Goal: Task Accomplishment & Management: Use online tool/utility

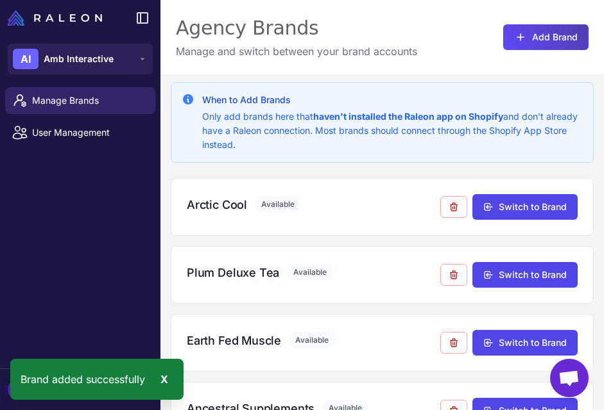
scroll to position [1473, 0]
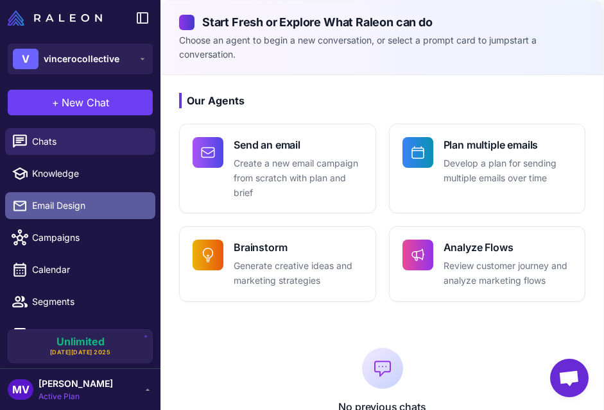
click at [80, 196] on link "Email Design" at bounding box center [80, 205] width 150 height 27
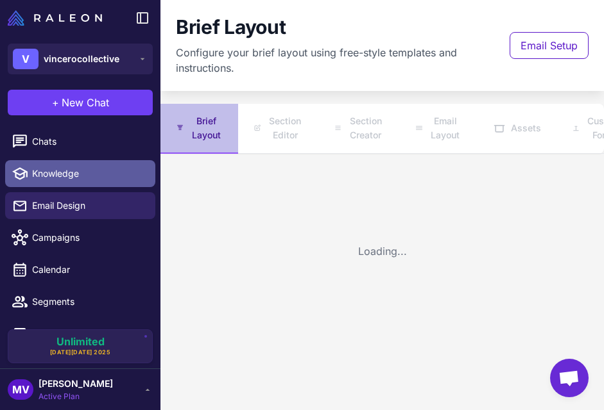
click at [90, 178] on span "Knowledge" at bounding box center [88, 174] width 113 height 14
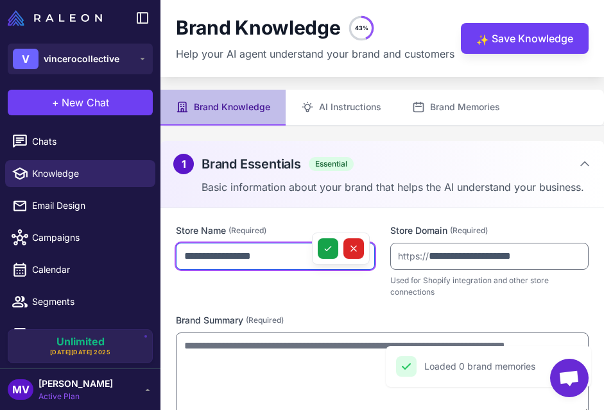
click at [182, 257] on input "**********" at bounding box center [275, 256] width 199 height 27
type input "**********"
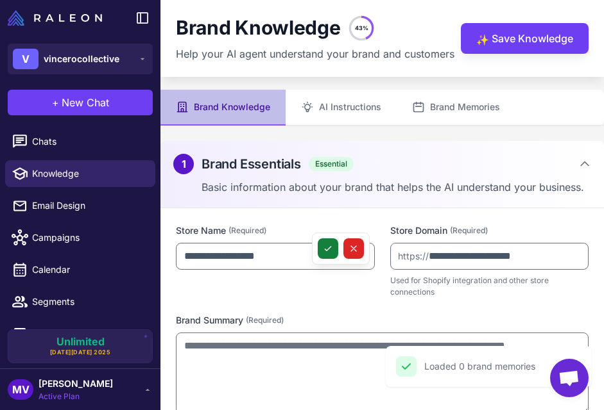
click at [321, 253] on button at bounding box center [327, 249] width 21 height 21
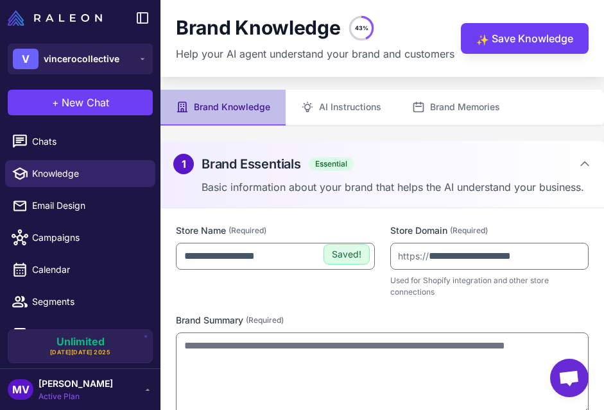
scroll to position [55, 0]
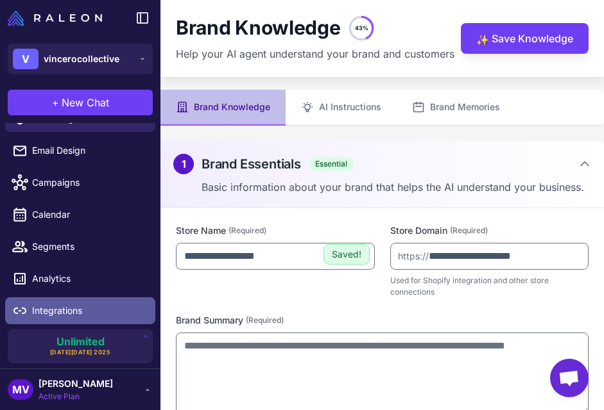
click at [71, 300] on link "Integrations" at bounding box center [80, 311] width 150 height 27
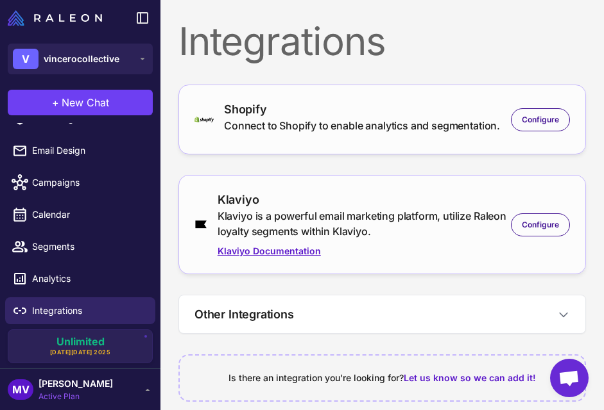
scroll to position [15, 0]
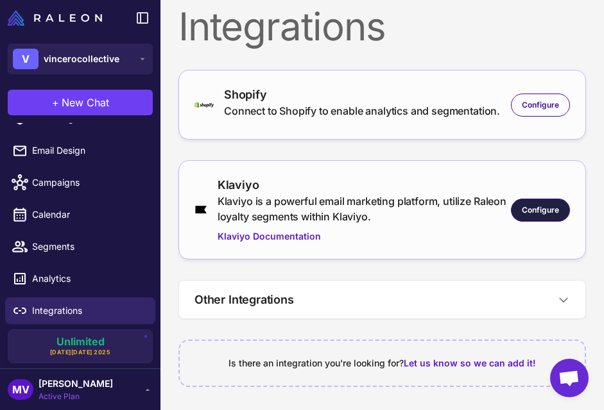
click at [551, 210] on span "Configure" at bounding box center [539, 211] width 37 height 12
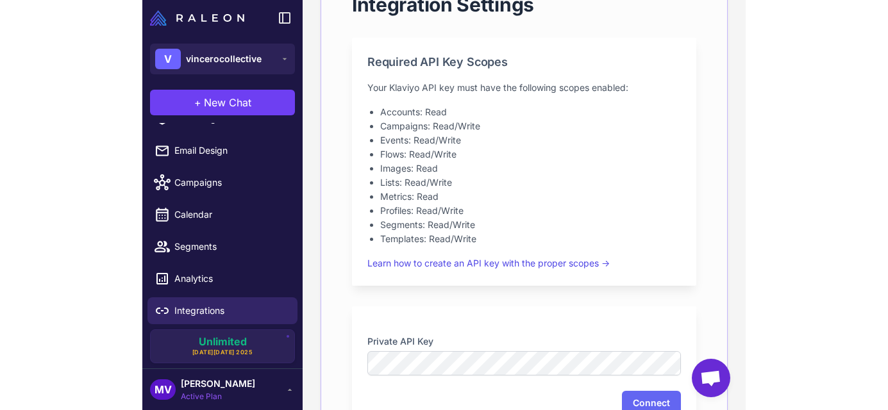
scroll to position [468, 0]
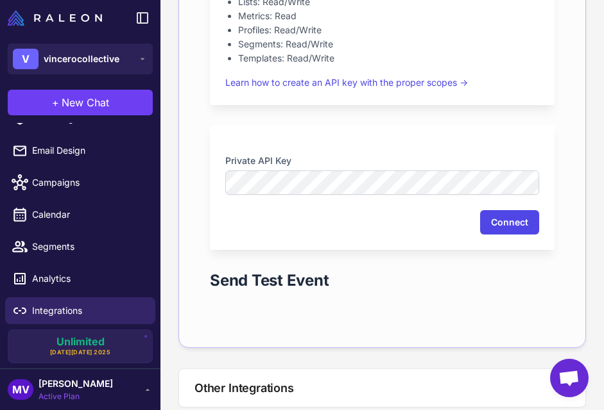
click at [508, 223] on button "Connect" at bounding box center [509, 222] width 59 height 24
